Goal: Task Accomplishment & Management: Manage account settings

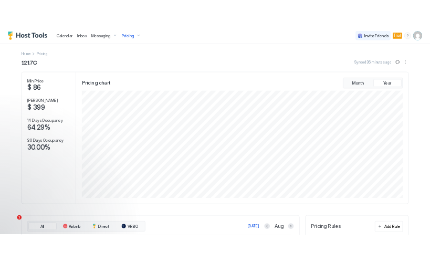
scroll to position [201, 604]
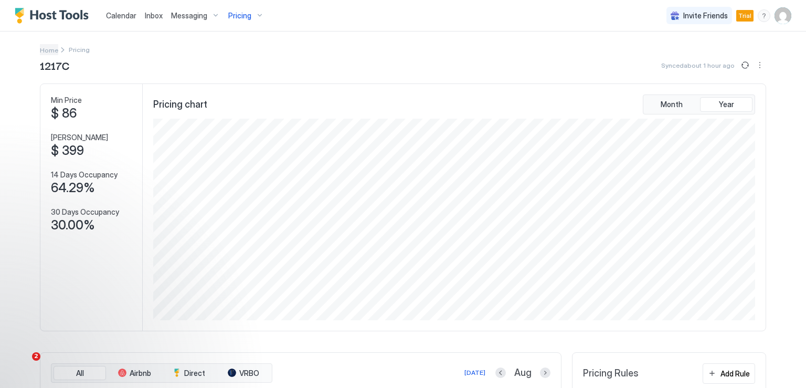
click at [48, 50] on span "Home" at bounding box center [49, 50] width 18 height 8
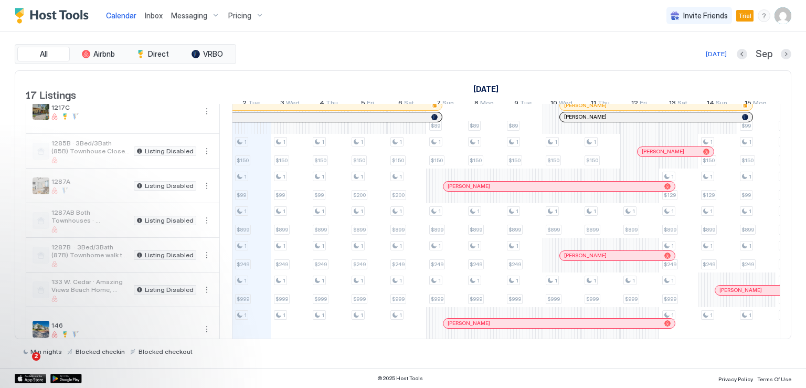
scroll to position [157, 0]
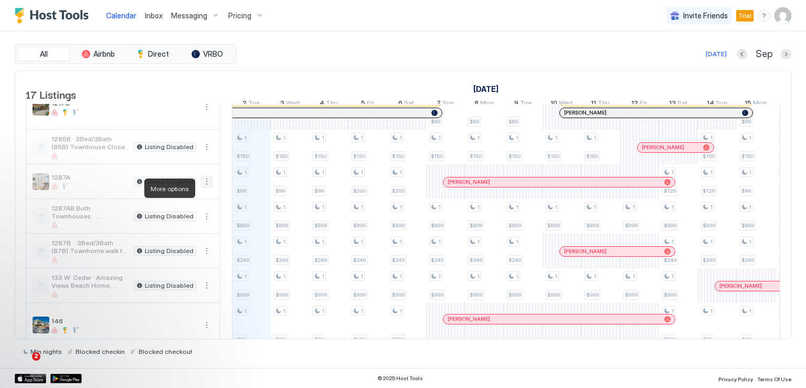
click at [202, 187] on button "More options" at bounding box center [206, 181] width 13 height 13
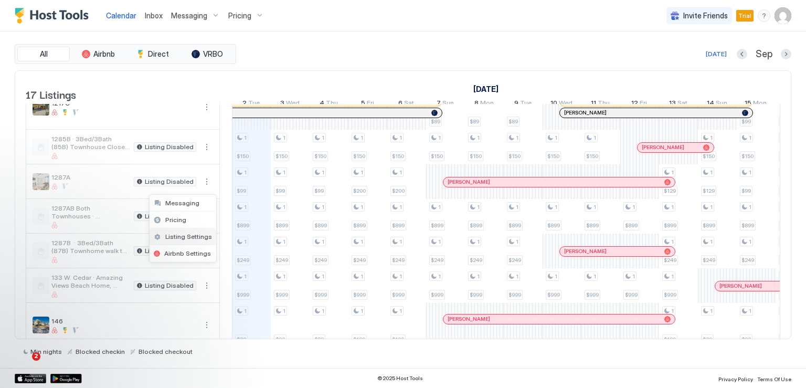
click at [183, 234] on span "Listing Settings" at bounding box center [188, 236] width 47 height 8
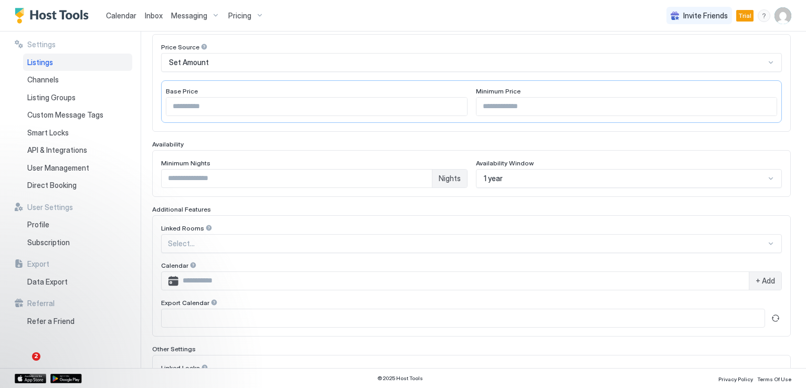
scroll to position [266, 0]
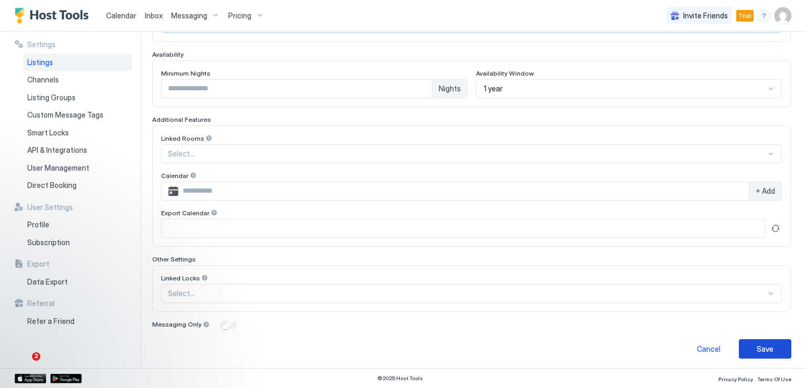
click at [761, 345] on div "Save" at bounding box center [764, 348] width 17 height 11
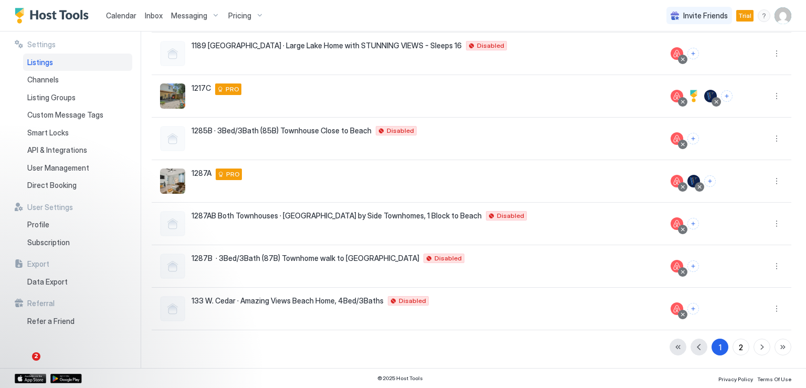
scroll to position [224, 0]
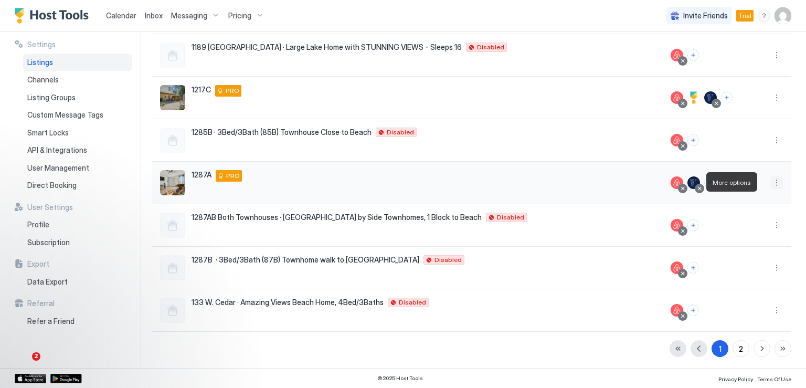
click at [770, 183] on button "More options" at bounding box center [776, 182] width 13 height 13
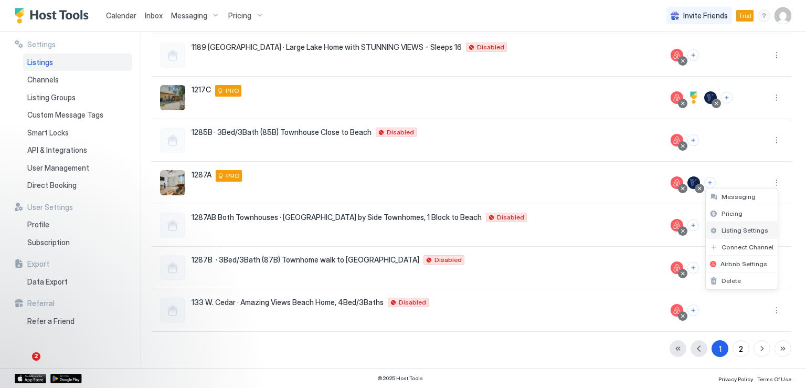
click at [732, 231] on span "Listing Settings" at bounding box center [744, 230] width 47 height 8
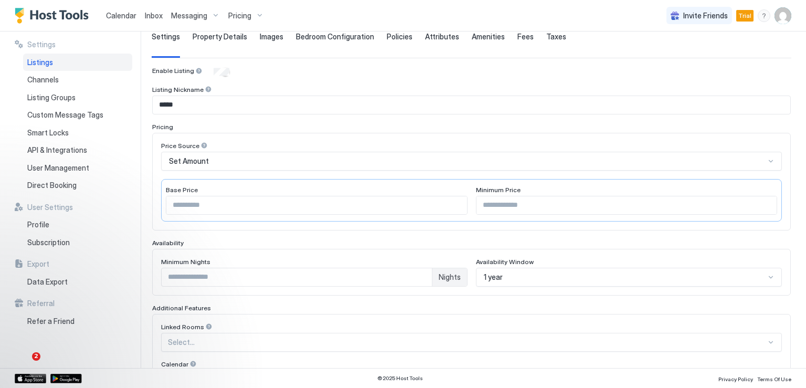
scroll to position [26, 0]
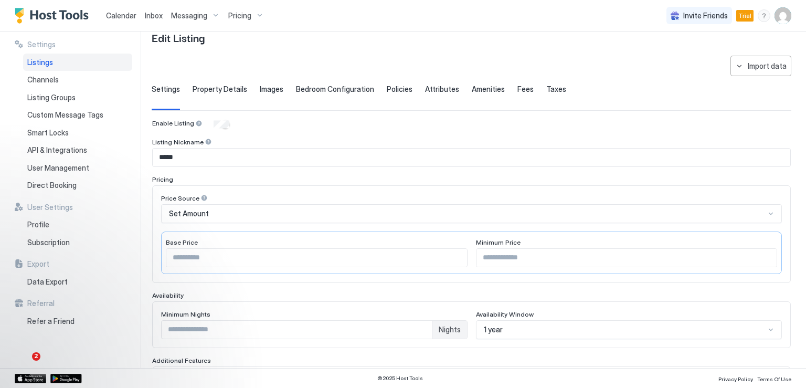
click at [206, 86] on span "Property Details" at bounding box center [219, 88] width 55 height 9
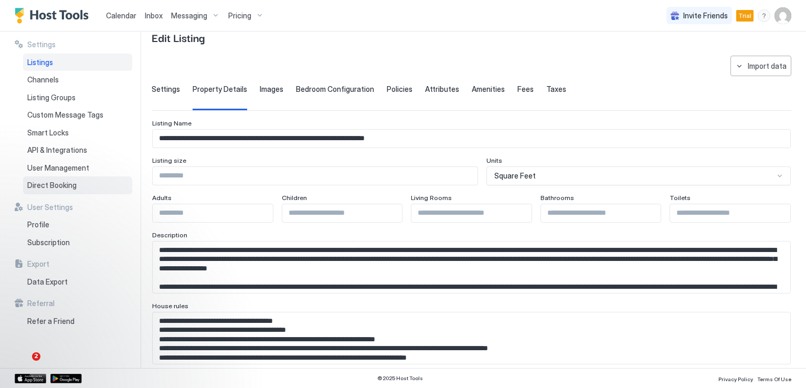
click at [72, 181] on span "Direct Booking" at bounding box center [51, 184] width 49 height 9
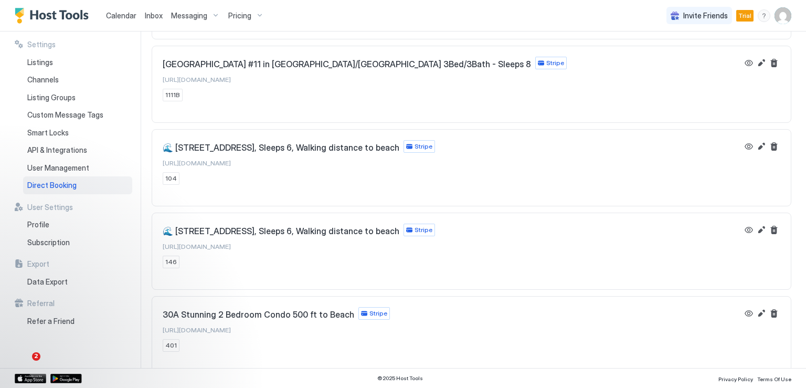
scroll to position [121, 0]
click at [231, 327] on span "[URL][DOMAIN_NAME]" at bounding box center [197, 328] width 68 height 8
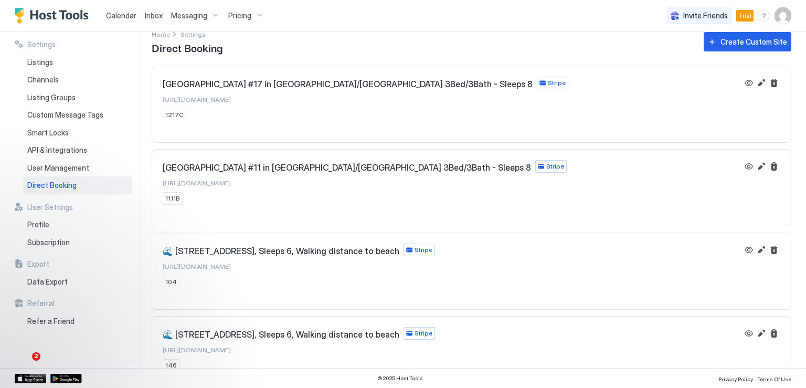
scroll to position [0, 0]
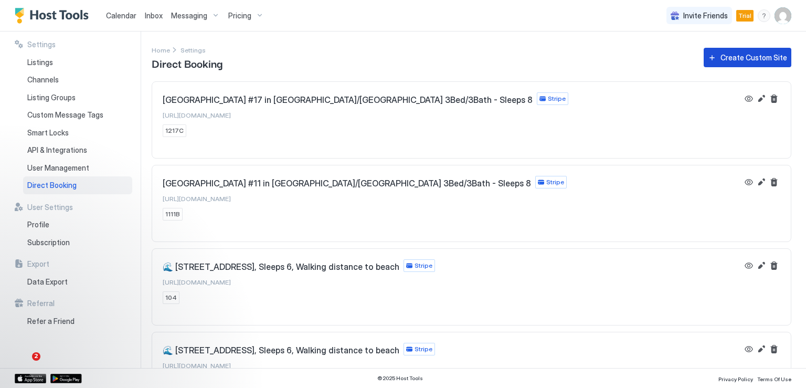
click at [721, 60] on div "Create Custom Site" at bounding box center [753, 57] width 67 height 11
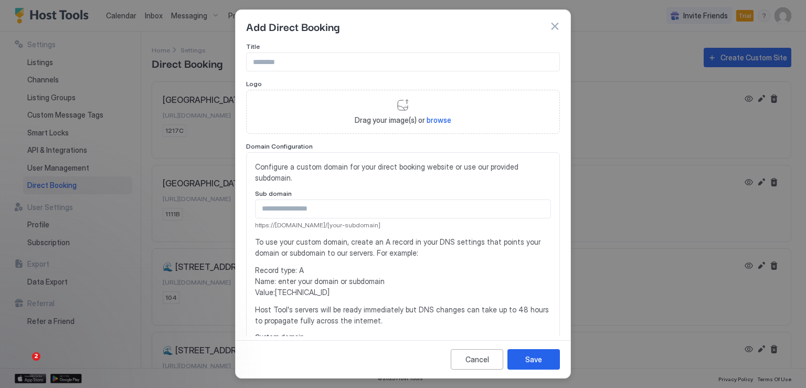
click at [282, 55] on input "Input Field" at bounding box center [402, 62] width 313 height 18
click at [262, 61] on input "Input Field" at bounding box center [402, 62] width 313 height 18
paste input "**********"
drag, startPoint x: 317, startPoint y: 61, endPoint x: 322, endPoint y: 61, distance: 5.3
click at [322, 61] on input "**********" at bounding box center [402, 62] width 313 height 18
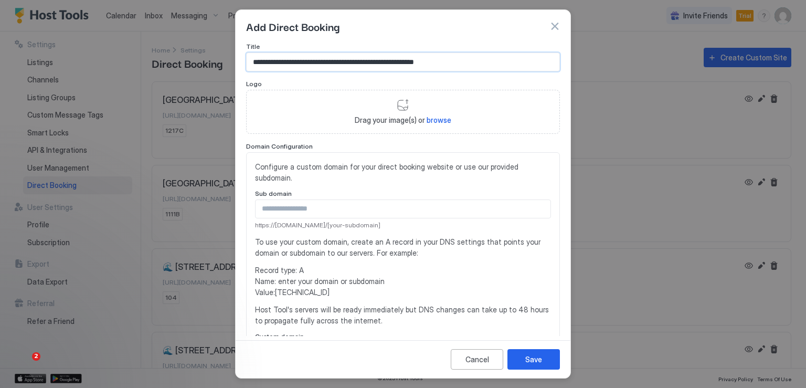
click at [427, 61] on input "**********" at bounding box center [402, 62] width 313 height 18
drag, startPoint x: 425, startPoint y: 60, endPoint x: 458, endPoint y: 62, distance: 32.6
click at [458, 62] on input "**********" at bounding box center [402, 62] width 313 height 18
type input "**********"
click at [299, 211] on input "Input Field" at bounding box center [402, 209] width 295 height 18
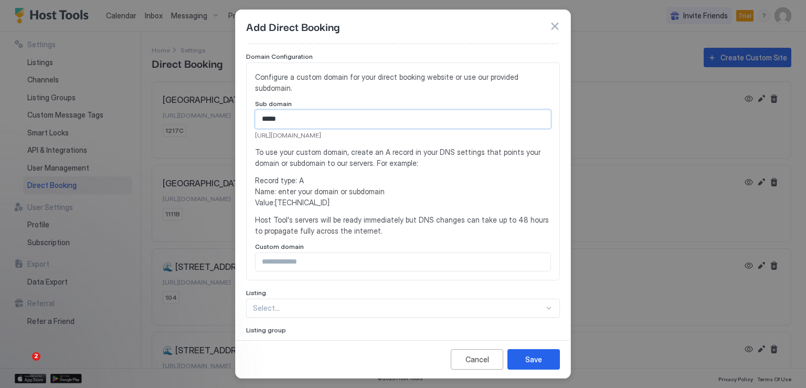
scroll to position [105, 0]
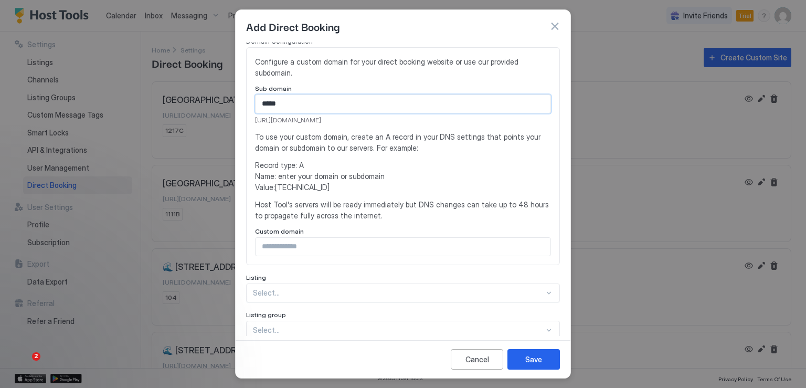
type input "*****"
click at [264, 290] on div "**********" at bounding box center [403, 200] width 314 height 524
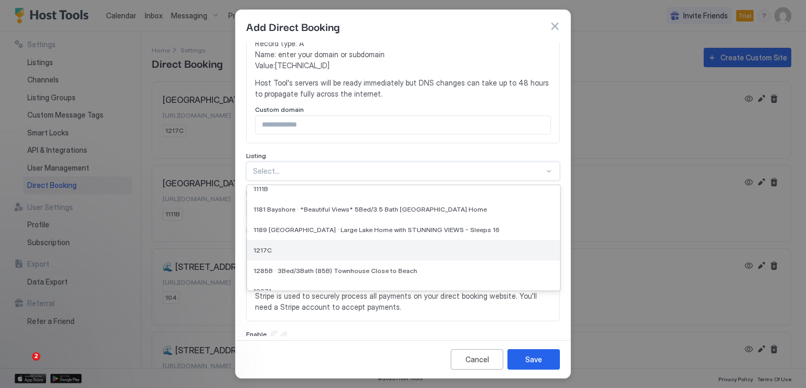
scroll to position [52, 0]
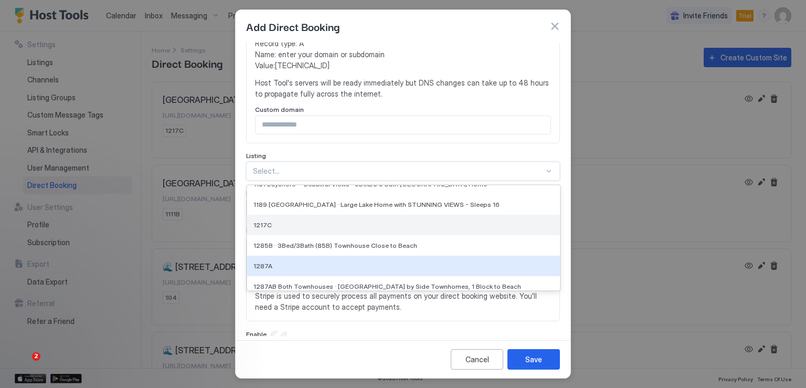
click at [270, 265] on div "1287A" at bounding box center [403, 266] width 300 height 8
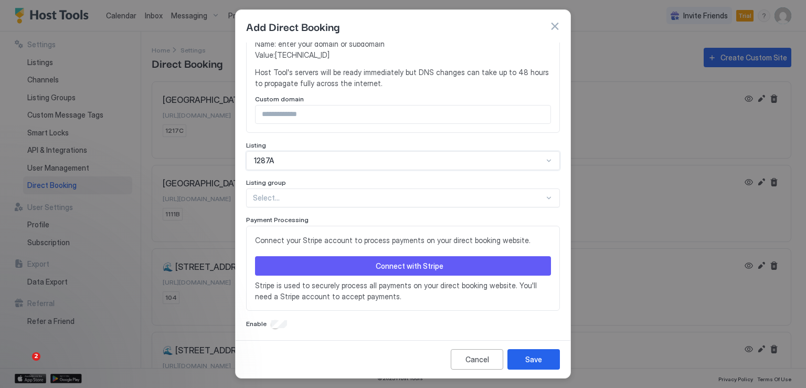
scroll to position [239, 0]
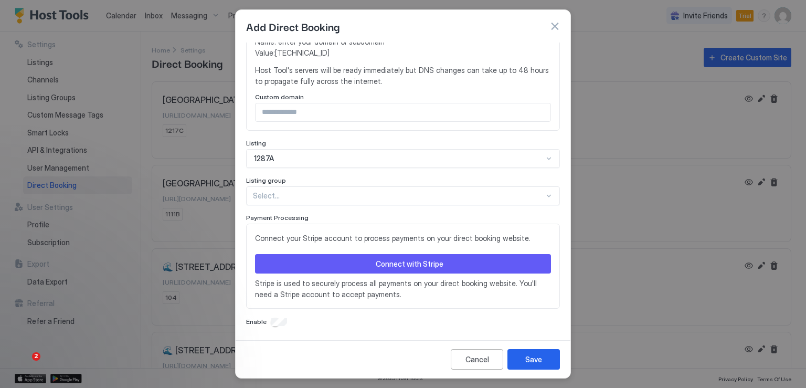
click at [363, 259] on button "Connect with Stripe" at bounding box center [403, 263] width 296 height 19
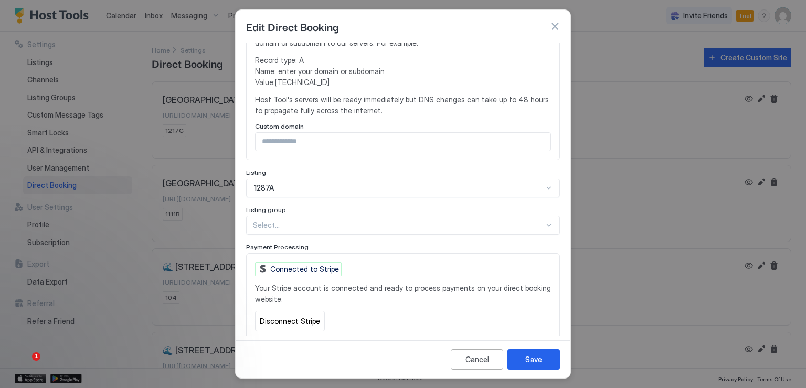
scroll to position [241, 0]
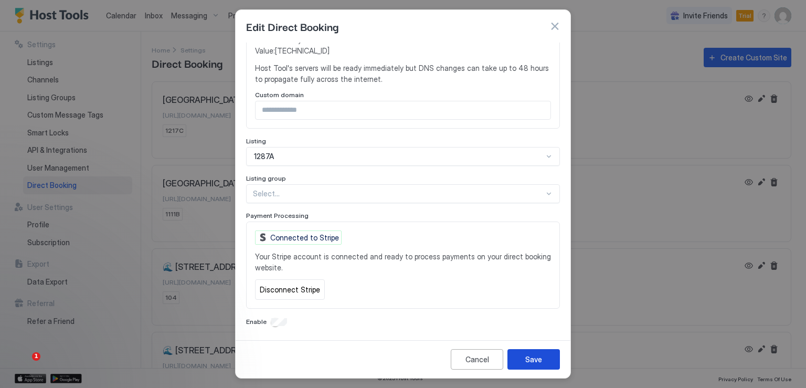
click at [525, 357] on div "Save" at bounding box center [533, 358] width 17 height 11
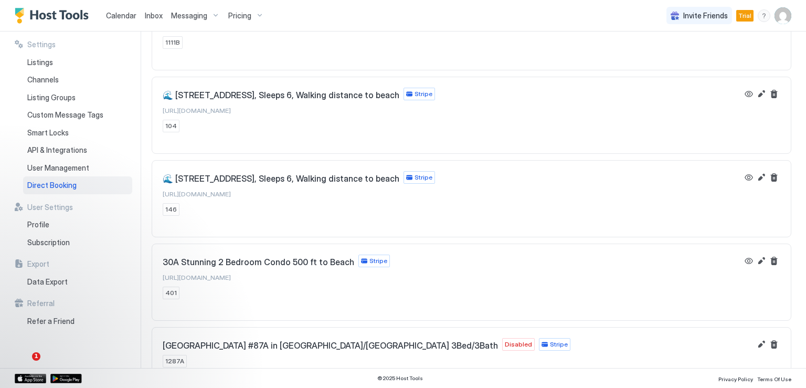
scroll to position [188, 0]
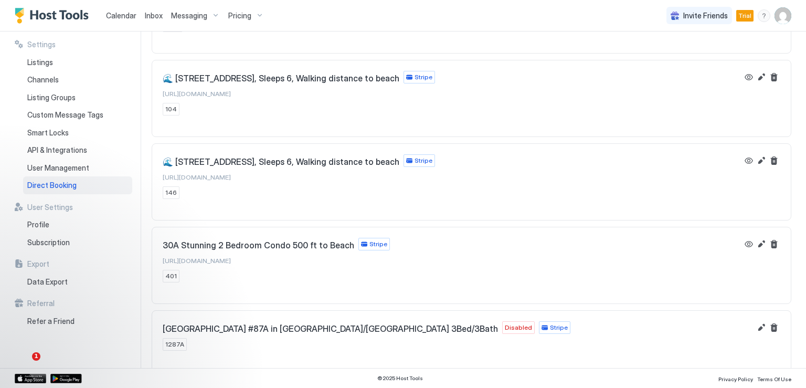
click at [505, 327] on span "Disabled" at bounding box center [518, 327] width 27 height 9
click at [755, 328] on button "Edit" at bounding box center [761, 327] width 13 height 13
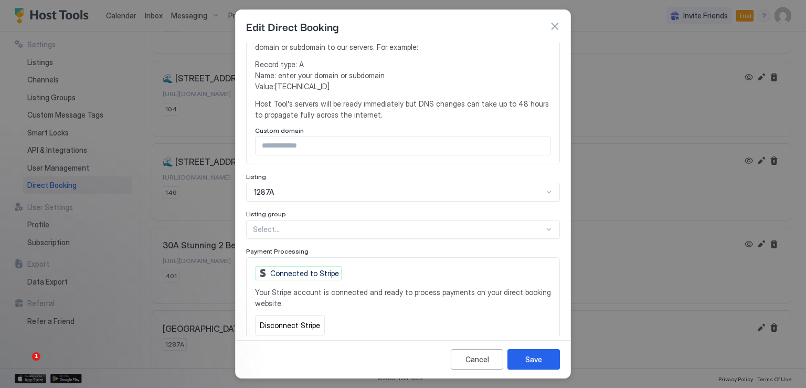
scroll to position [241, 0]
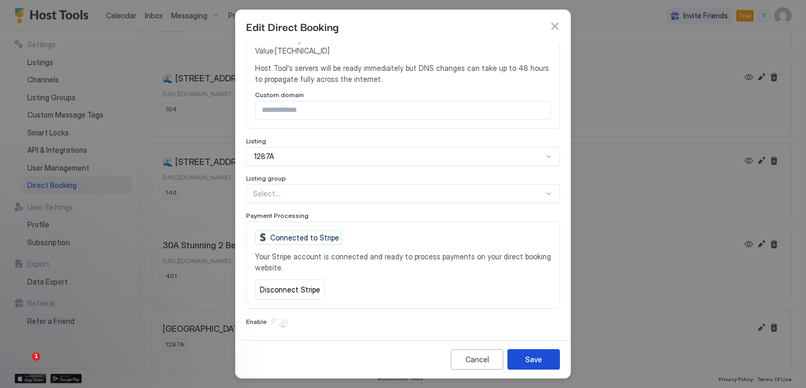
click at [525, 358] on div "Save" at bounding box center [533, 358] width 17 height 11
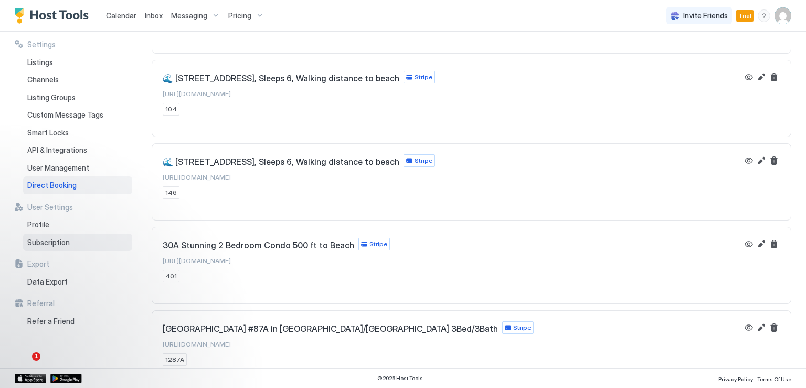
click at [44, 245] on span "Subscription" at bounding box center [48, 242] width 42 height 9
